Goal: Task Accomplishment & Management: Complete application form

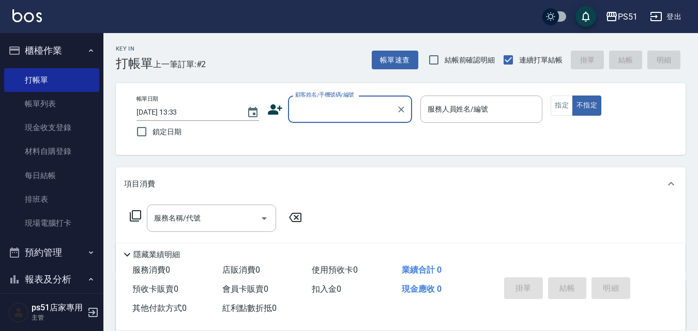
click at [354, 121] on div "顧客姓名/手機號碼/編號" at bounding box center [350, 109] width 124 height 27
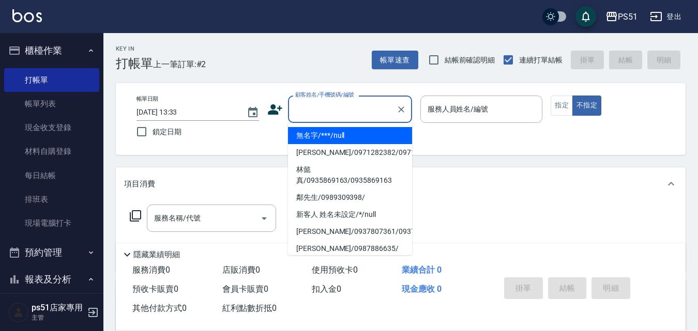
drag, startPoint x: 357, startPoint y: 138, endPoint x: 448, endPoint y: 123, distance: 93.1
click at [357, 137] on li "無名字/***/null" at bounding box center [350, 135] width 124 height 17
type input "無名字/***/null"
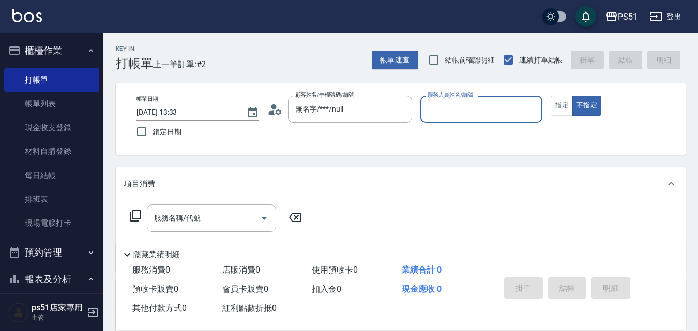
click at [497, 114] on input "服務人員姓名/編號" at bounding box center [481, 109] width 113 height 18
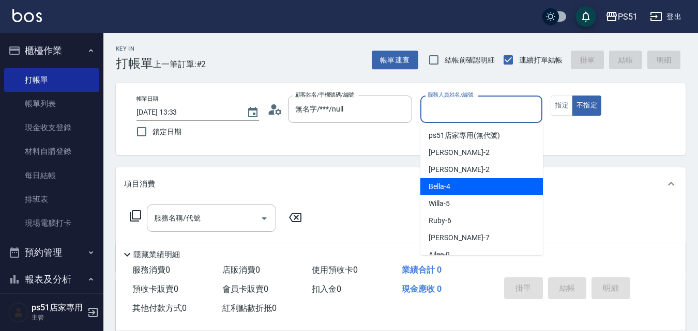
click at [435, 182] on span "Bella -4" at bounding box center [439, 186] width 22 height 11
type input "Bella-4"
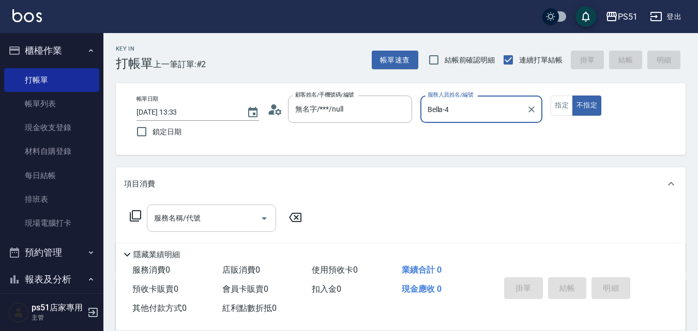
click at [234, 219] on input "服務名稱/代號" at bounding box center [203, 218] width 104 height 18
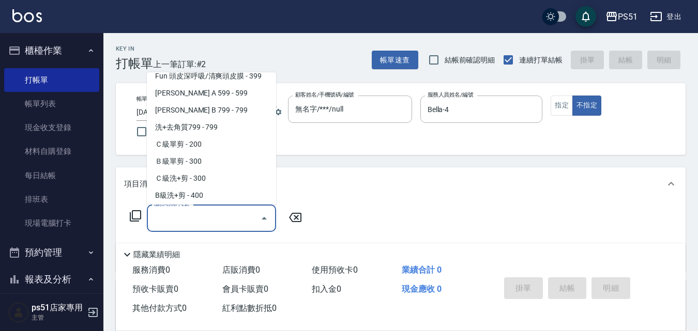
scroll to position [362, 0]
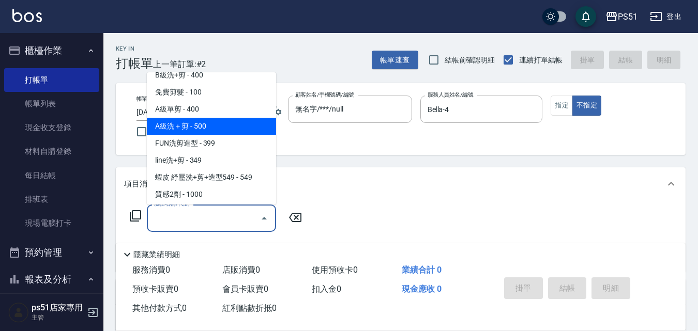
click at [205, 122] on span "A級洗＋剪 - 500" at bounding box center [211, 126] width 129 height 17
type input "A級洗＋剪(207)"
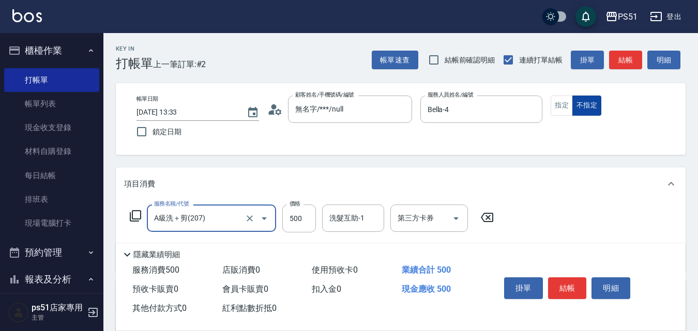
drag, startPoint x: 569, startPoint y: 109, endPoint x: 578, endPoint y: 100, distance: 13.2
click at [570, 108] on button "指定" at bounding box center [561, 106] width 22 height 20
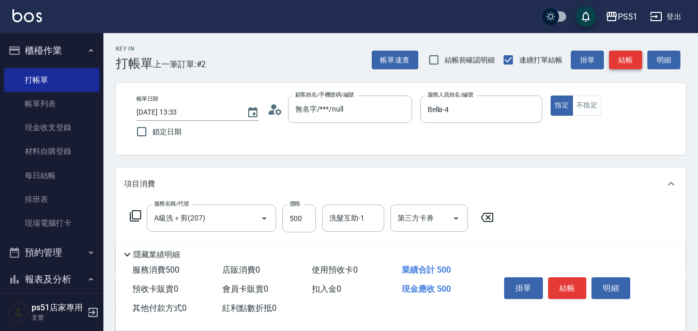
click at [627, 62] on button "結帳" at bounding box center [625, 60] width 33 height 19
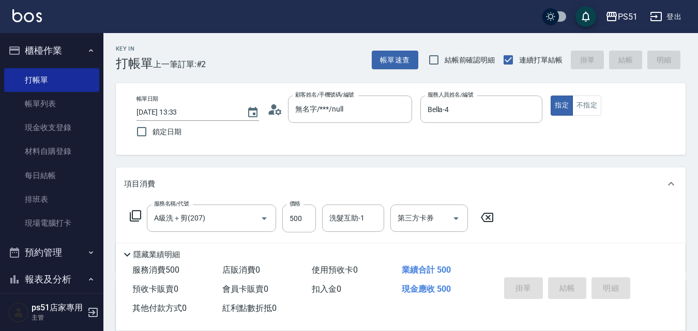
type input "[DATE] 14:24"
